Goal: Find specific page/section: Find specific page/section

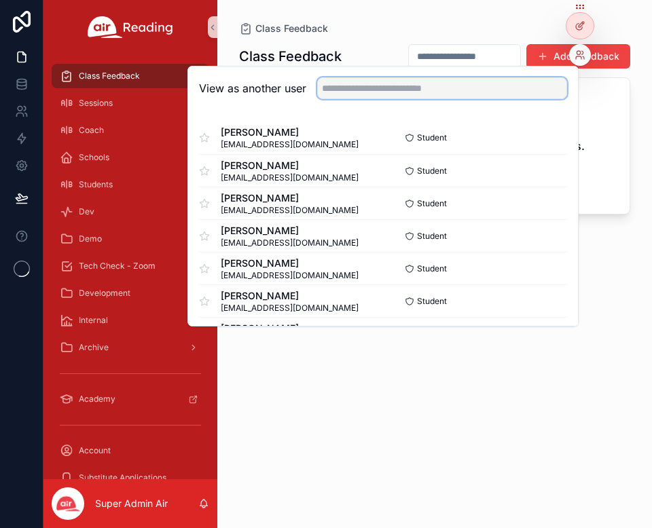
click at [383, 92] on input "text" at bounding box center [442, 88] width 250 height 22
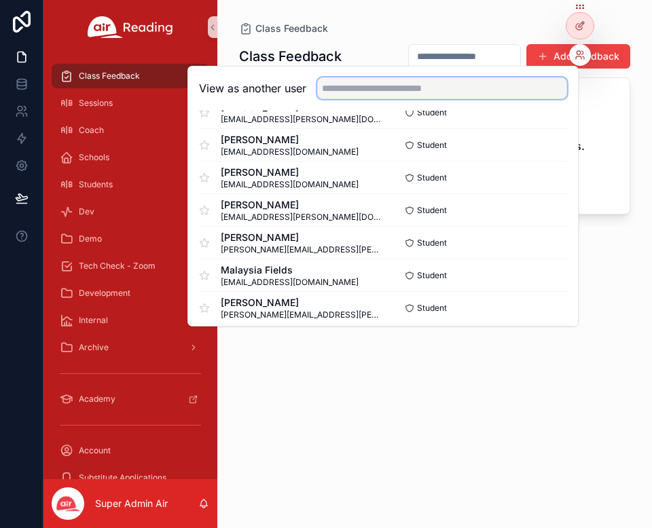
scroll to position [1800, 0]
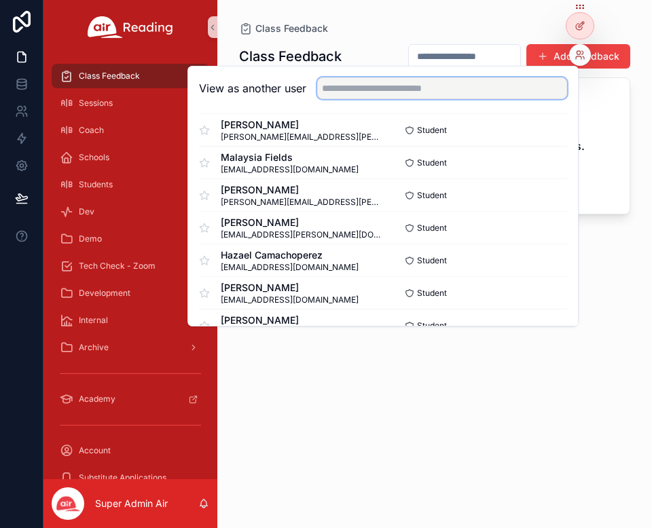
click at [407, 90] on input "text" at bounding box center [442, 88] width 250 height 22
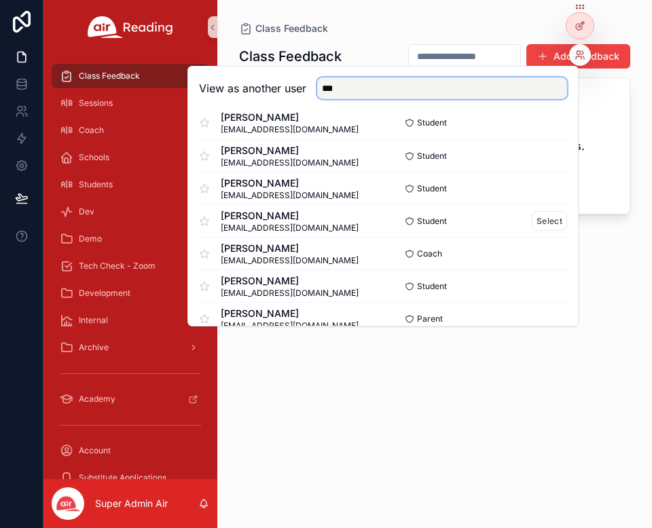
scroll to position [20, 0]
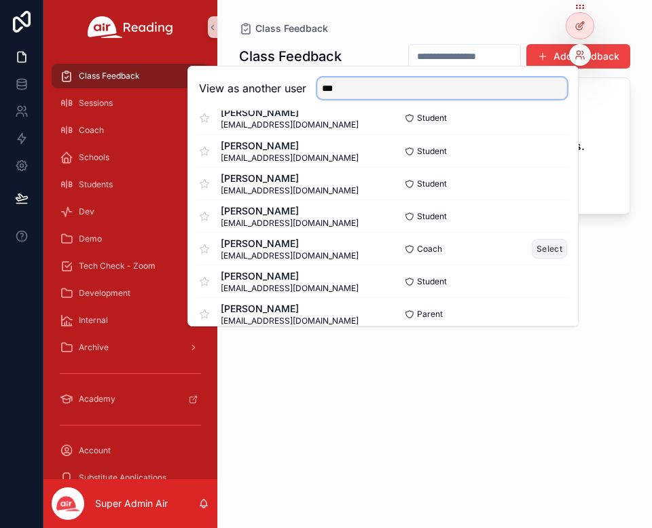
type input "***"
click at [536, 248] on button "Select" at bounding box center [549, 249] width 35 height 20
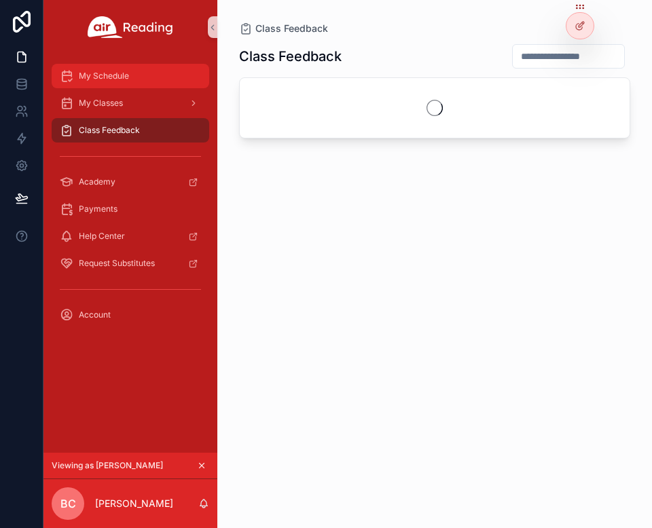
click at [92, 74] on span "My Schedule" at bounding box center [104, 76] width 50 height 11
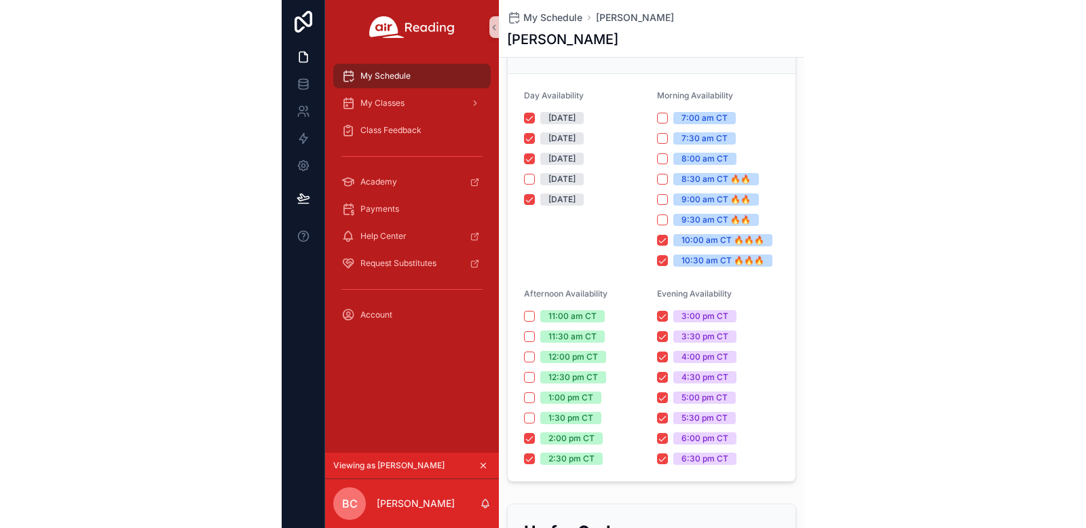
scroll to position [72, 0]
